Goal: Transaction & Acquisition: Book appointment/travel/reservation

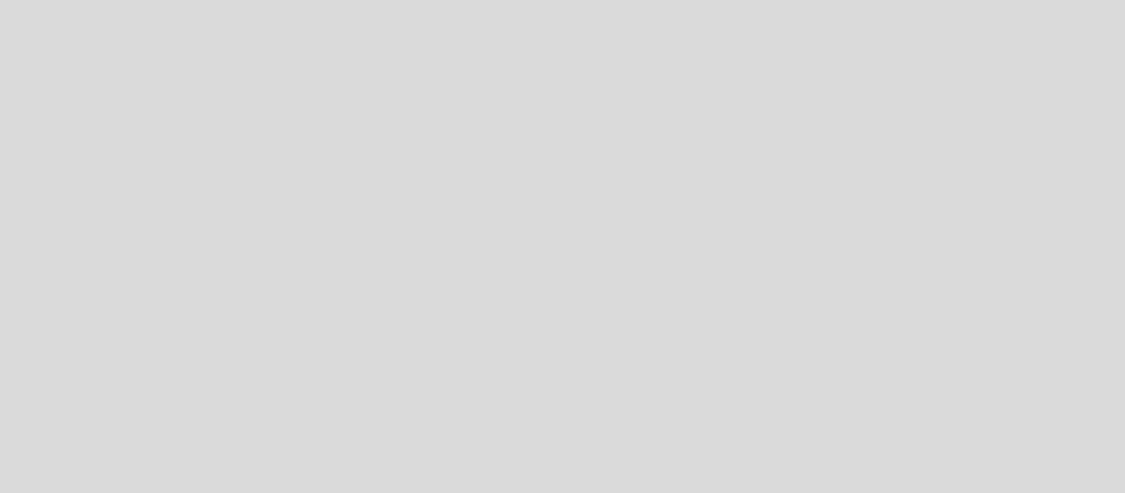
select select "es"
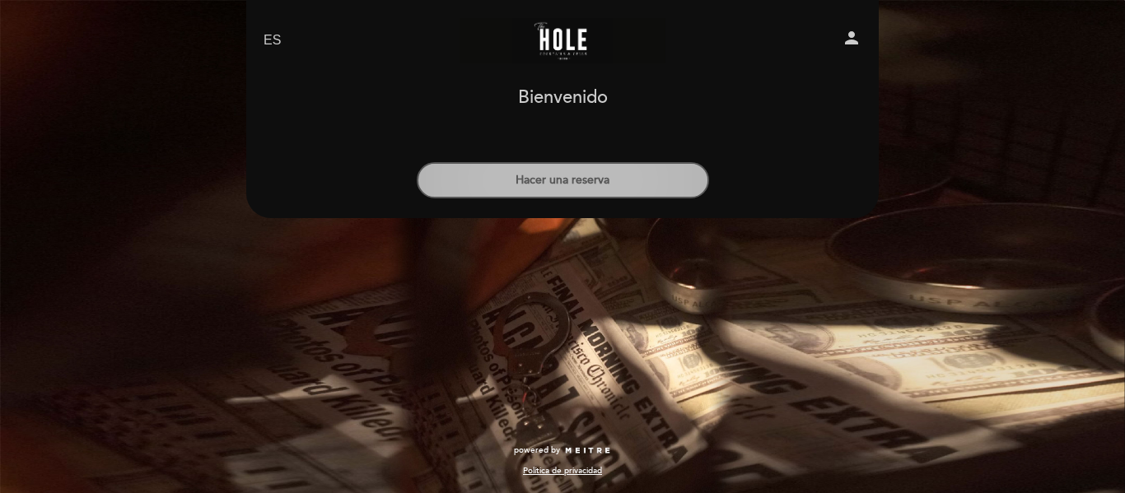
click at [629, 179] on button "Hacer una reserva" at bounding box center [563, 180] width 292 height 36
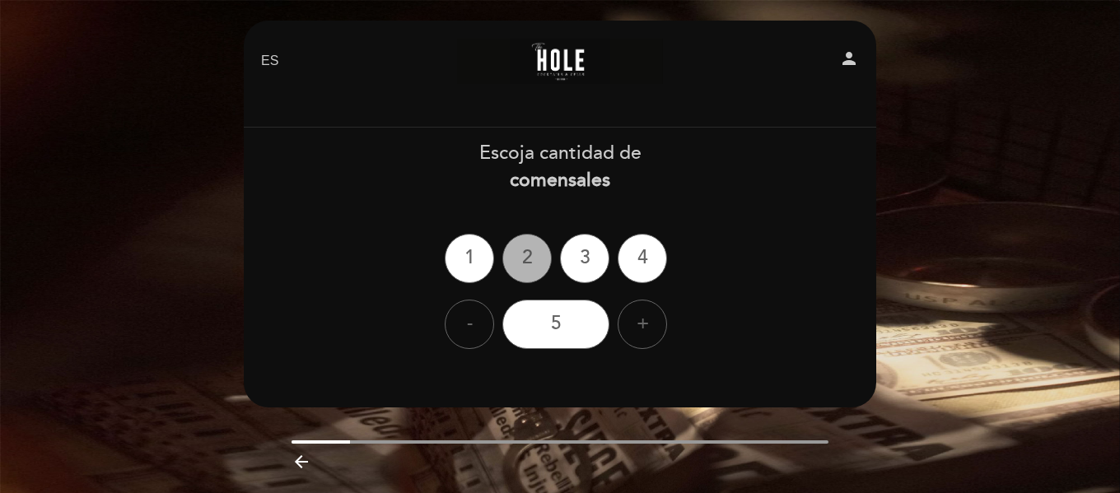
click at [540, 250] on div "2" at bounding box center [527, 258] width 49 height 49
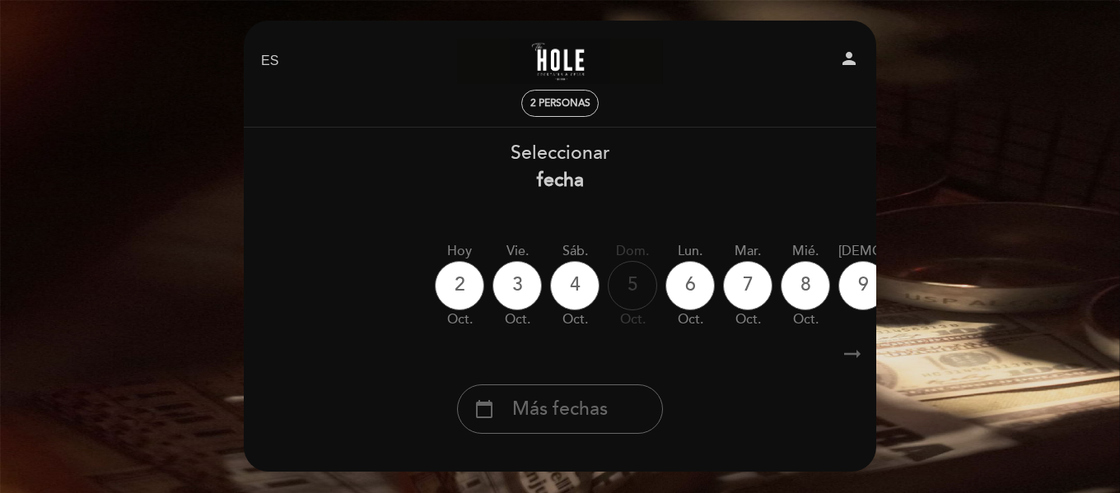
drag, startPoint x: 761, startPoint y: 309, endPoint x: 858, endPoint y: 369, distance: 114.3
click at [508, 320] on div "[DATE] [DATE] [DATE] [DATE] [DATE] [DATE] [DATE] [DATE] [DATE] vie. oct." at bounding box center [560, 286] width 634 height 104
click at [864, 355] on icon "arrow_right_alt" at bounding box center [852, 354] width 25 height 35
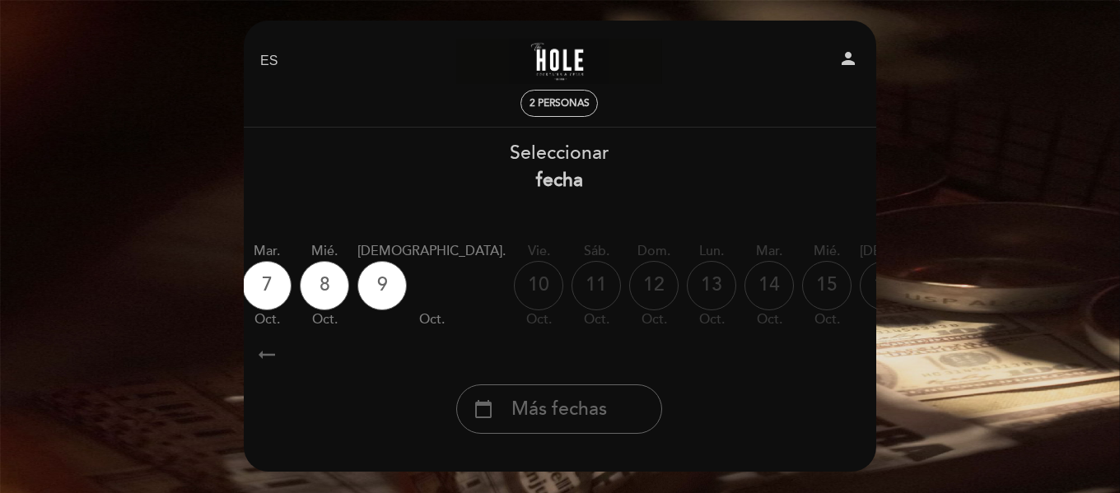
click at [788, 350] on div "arrow_right_alt arrow_right_alt" at bounding box center [559, 354] width 634 height 35
click at [786, 346] on div "arrow_right_alt arrow_right_alt" at bounding box center [559, 354] width 634 height 35
click at [985, 129] on div "EN ES PT The Hole Bar person 2 personas [GEOGRAPHIC_DATA] [GEOGRAPHIC_DATA], Ca…" at bounding box center [560, 303] width 1120 height 607
click at [920, 70] on div "EN ES PT The Hole Bar person 2 personas [GEOGRAPHIC_DATA] [GEOGRAPHIC_DATA], Ca…" at bounding box center [560, 303] width 1120 height 607
click at [137, 316] on div "EN ES PT The Hole Bar person 2 personas [GEOGRAPHIC_DATA] [GEOGRAPHIC_DATA], Ca…" at bounding box center [560, 303] width 1120 height 607
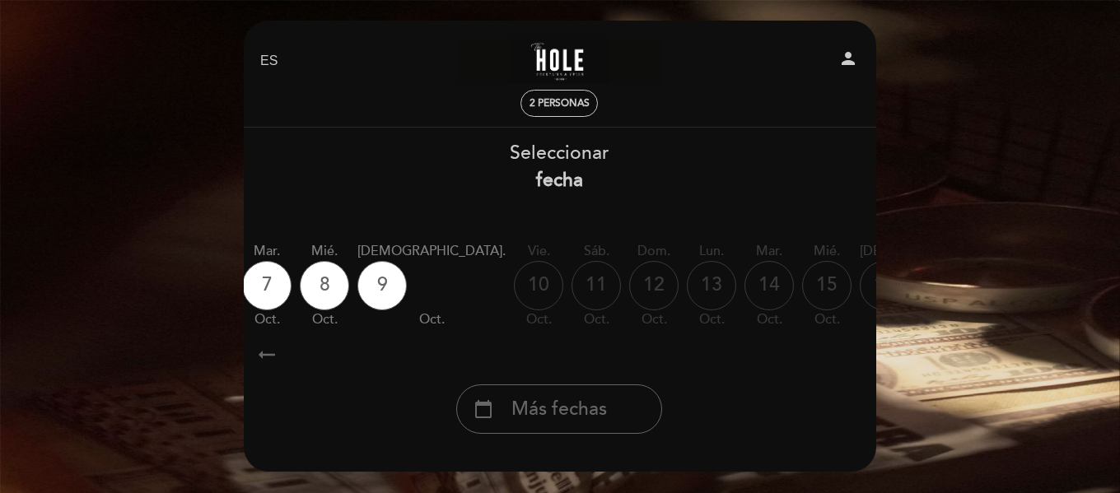
click at [108, 159] on div "EN ES PT The Hole Bar person 2 personas [GEOGRAPHIC_DATA] [GEOGRAPHIC_DATA], Ca…" at bounding box center [560, 303] width 1120 height 607
